Goal: Transaction & Acquisition: Purchase product/service

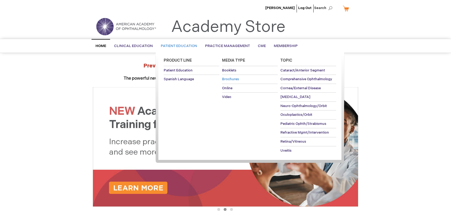
click at [231, 76] on link "Brochures" at bounding box center [250, 79] width 56 height 9
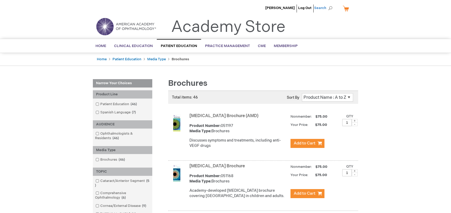
click at [329, 9] on span "Search" at bounding box center [324, 8] width 20 height 11
type input "051225"
click at [328, 4] on button "Search" at bounding box center [330, 8] width 4 height 8
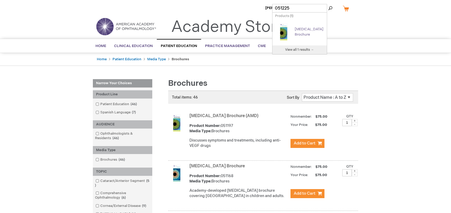
click at [300, 33] on link "[MEDICAL_DATA] Brochure" at bounding box center [309, 32] width 29 height 10
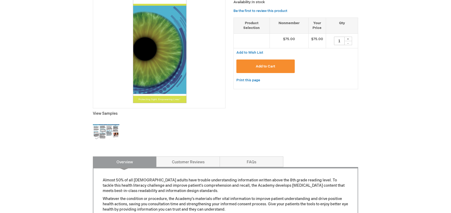
scroll to position [106, 0]
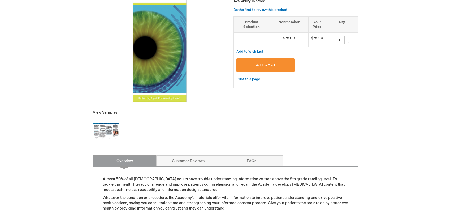
click at [347, 37] on div "+" at bounding box center [348, 38] width 8 height 5
type input "2"
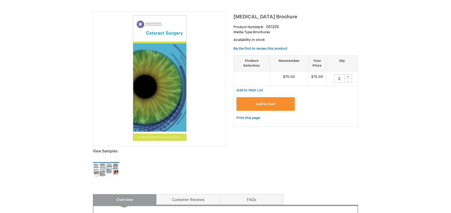
scroll to position [17, 0]
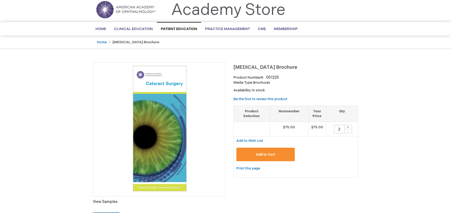
click at [267, 157] on button "Add to Cart" at bounding box center [266, 155] width 58 height 14
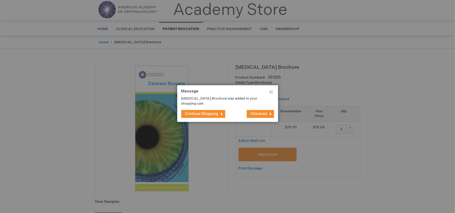
click at [201, 114] on span "Continue Shopping" at bounding box center [201, 113] width 33 height 5
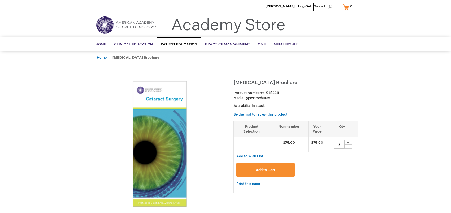
scroll to position [0, 0]
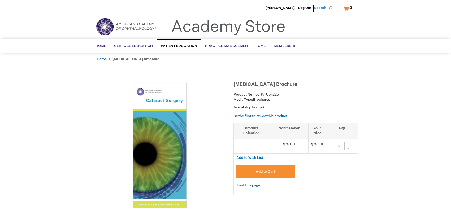
click at [327, 8] on span "Search" at bounding box center [324, 8] width 20 height 11
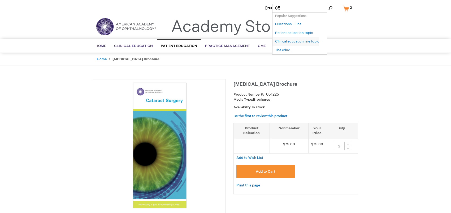
type input "0"
type input "051225"
click at [328, 4] on button "Search" at bounding box center [330, 8] width 4 height 8
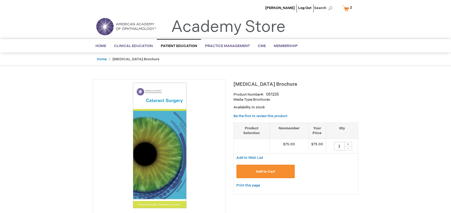
click at [350, 11] on link "My Cart 2 2 items" at bounding box center [349, 8] width 14 height 9
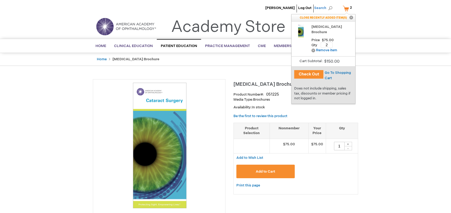
click at [321, 7] on span "Search" at bounding box center [324, 8] width 20 height 11
type input "051170"
click at [286, 28] on img "Search Autocomplete Result" at bounding box center [283, 31] width 17 height 21
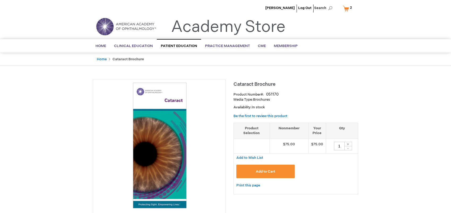
click at [346, 144] on div "+" at bounding box center [348, 144] width 8 height 5
type input "2"
click at [274, 167] on button "Add to Cart" at bounding box center [266, 172] width 58 height 14
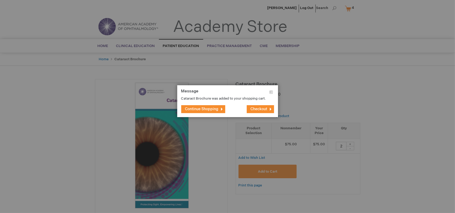
click at [252, 109] on span "Checkout" at bounding box center [259, 109] width 17 height 5
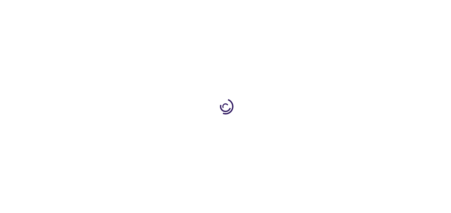
select select "US"
select select "55"
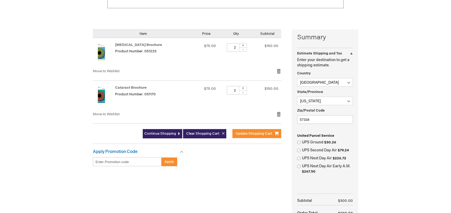
scroll to position [133, 0]
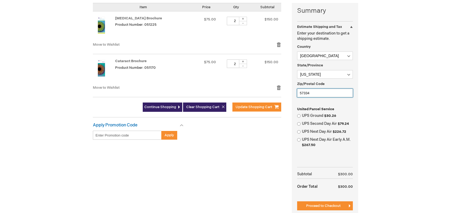
drag, startPoint x: 315, startPoint y: 94, endPoint x: 265, endPoint y: 96, distance: 50.2
click at [265, 96] on div "Summary Estimate Shipping and Tax Estimate Shipping and Tax Enter your destinat…" at bounding box center [225, 113] width 265 height 221
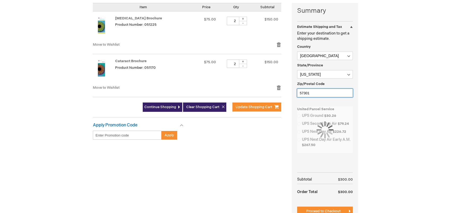
type input "57301"
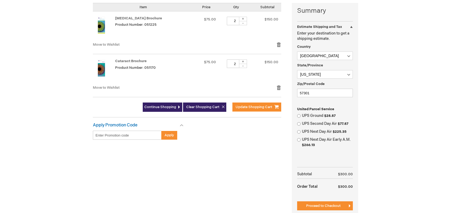
click at [372, 70] on div "Jessica Rosknes Log Out Search My Cart 4 4 items CLOSE RECENTLY ADDED ITEM(S) C…" at bounding box center [225, 96] width 451 height 458
click at [342, 207] on button "Proceed to Checkout" at bounding box center [325, 205] width 56 height 9
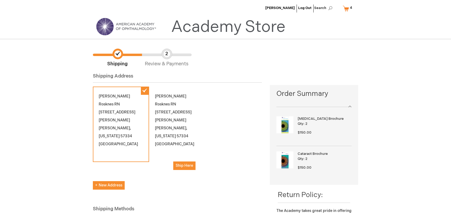
click at [124, 136] on div "[PERSON_NAME] RN [STREET_ADDRESS][PERSON_NAME][US_STATE]" at bounding box center [121, 124] width 56 height 75
click at [114, 181] on button "New Address" at bounding box center [109, 185] width 32 height 8
select select "US"
select select "55"
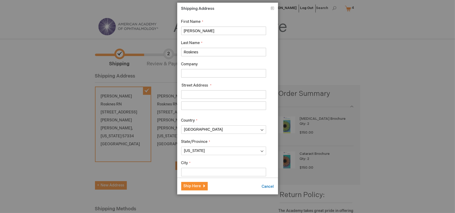
drag, startPoint x: 212, startPoint y: 53, endPoint x: 173, endPoint y: 53, distance: 39.3
type input "[PERSON_NAME]"
click at [187, 73] on input "Company" at bounding box center [223, 73] width 85 height 8
drag, startPoint x: 314, startPoint y: 68, endPoint x: 283, endPoint y: 80, distance: 33.0
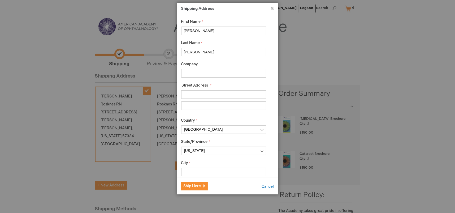
click at [314, 68] on div at bounding box center [227, 106] width 455 height 213
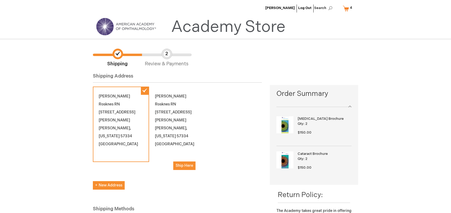
click at [128, 127] on div "[PERSON_NAME] RN [STREET_ADDRESS][PERSON_NAME][US_STATE]" at bounding box center [121, 124] width 56 height 75
click at [106, 112] on div "[PERSON_NAME] RN [STREET_ADDRESS][PERSON_NAME][US_STATE]" at bounding box center [121, 124] width 56 height 75
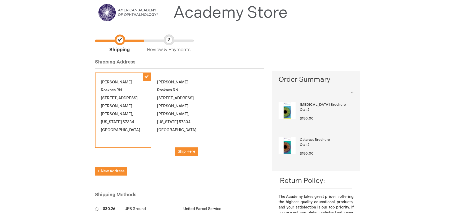
scroll to position [27, 0]
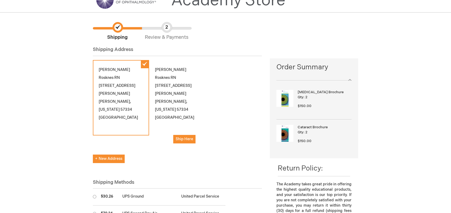
click at [146, 65] on div "[PERSON_NAME] RN [STREET_ADDRESS][PERSON_NAME][US_STATE]" at bounding box center [121, 97] width 56 height 75
click at [110, 155] on button "New Address" at bounding box center [109, 159] width 32 height 8
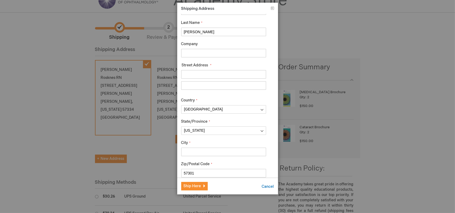
scroll to position [53, 0]
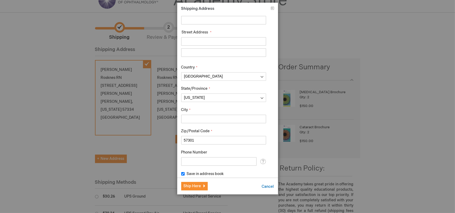
click at [192, 119] on input "City" at bounding box center [223, 119] width 85 height 8
type input "[PERSON_NAME]"
type input "[STREET_ADDRESS][PERSON_NAME]"
type input "6059952450"
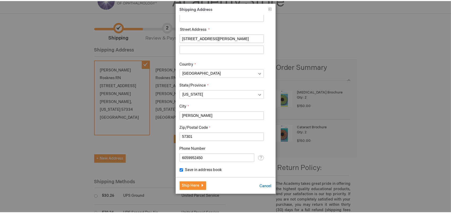
scroll to position [57, 0]
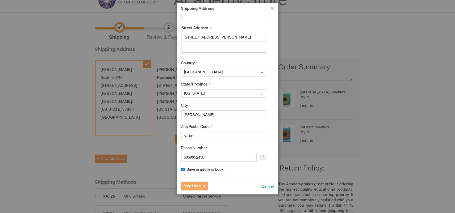
type input "[PERSON_NAME]"
click at [197, 186] on span "Ship Here" at bounding box center [193, 186] width 18 height 5
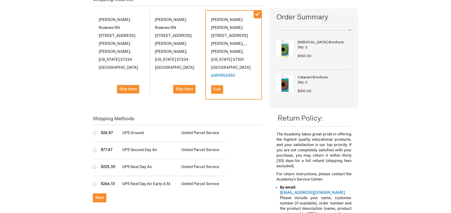
scroll to position [80, 0]
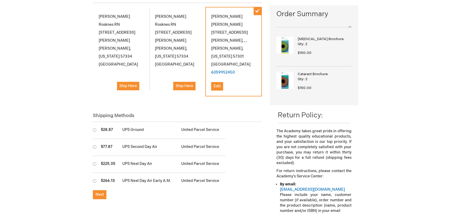
click at [102, 127] on span "$28.87" at bounding box center [107, 129] width 12 height 5
radio input "true"
click at [101, 192] on span "Next" at bounding box center [100, 194] width 8 height 5
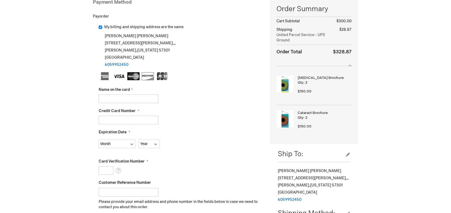
scroll to position [80, 0]
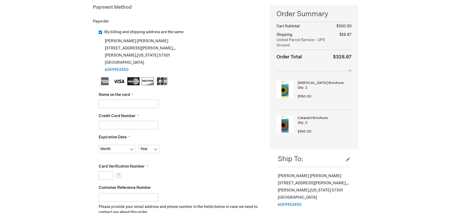
click at [139, 103] on input "Name on the card" at bounding box center [129, 104] width 60 height 8
type input "[PERSON_NAME]"
click at [136, 122] on input "Credit Card Number" at bounding box center [129, 125] width 60 height 8
type input "[CREDIT_CARD_NUMBER]"
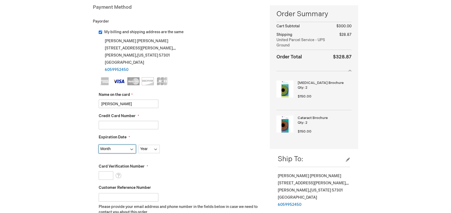
click at [113, 149] on select "Month [DATE] - [DATE] - [DATE] - [DATE] - [DATE] - [DATE] - [DATE] - [DATE] - […" at bounding box center [117, 149] width 37 height 8
select select "11"
click at [99, 145] on select "Month [DATE] - [DATE] - [DATE] - [DATE] - [DATE] - [DATE] - [DATE] - [DATE] - […" at bounding box center [117, 149] width 37 height 8
click at [146, 152] on select "Year [DATE] 2026 2027 2028 2029 2030 2031 2032 2033 2034 2035" at bounding box center [149, 149] width 21 height 8
select select "2026"
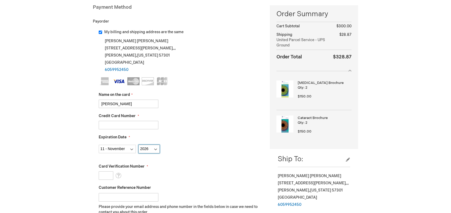
click at [139, 145] on select "Year [DATE] 2026 2027 2028 2029 2030 2031 2032 2033 2034 2035" at bounding box center [149, 149] width 21 height 8
click at [104, 177] on input "Card Verification Number" at bounding box center [106, 175] width 15 height 8
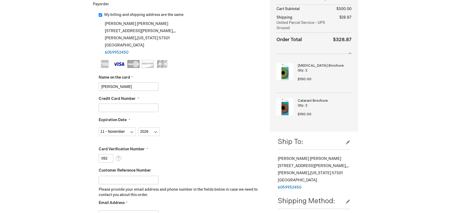
scroll to position [133, 0]
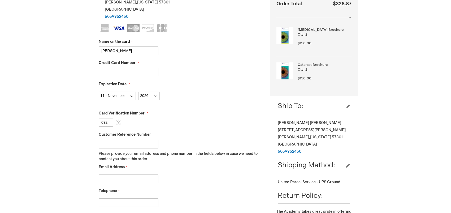
type input "092"
click at [145, 186] on fieldset "Name on the card [PERSON_NAME] Credit Card Number [CREDIT_CARD_NUMBER] Expirati…" at bounding box center [180, 118] width 163 height 188
click at [141, 183] on fieldset "Name on the card [PERSON_NAME] Credit Card Number [CREDIT_CARD_NUMBER] Expirati…" at bounding box center [180, 118] width 163 height 188
click at [141, 179] on input "Email Address" at bounding box center [129, 178] width 60 height 8
type input "[PERSON_NAME][EMAIL_ADDRESS][PERSON_NAME][PERSON_NAME][DOMAIN_NAME]"
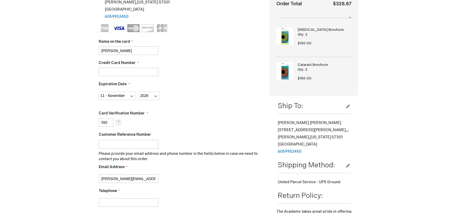
type input "6059952450"
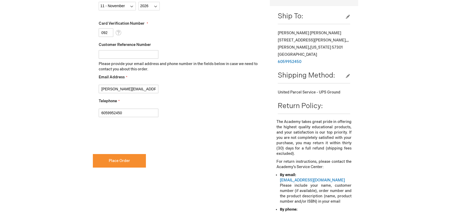
scroll to position [212, 0]
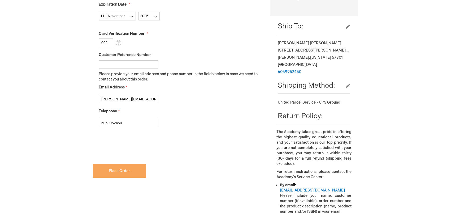
checkbox input "true"
click at [118, 174] on button "Place Order" at bounding box center [119, 171] width 53 height 14
